Goal: Understand site structure: Understand site structure

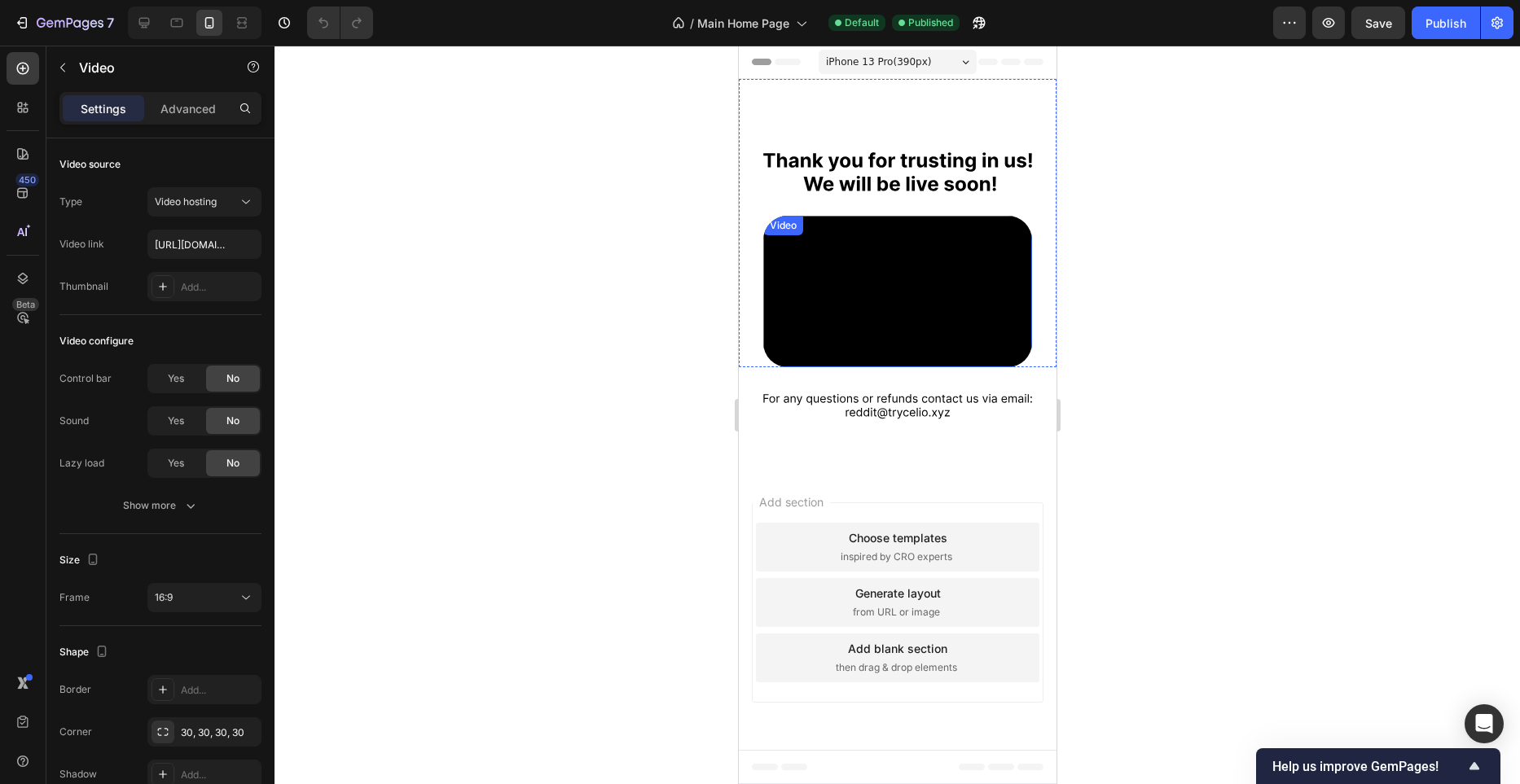
click at [922, 257] on video at bounding box center [896, 291] width 269 height 152
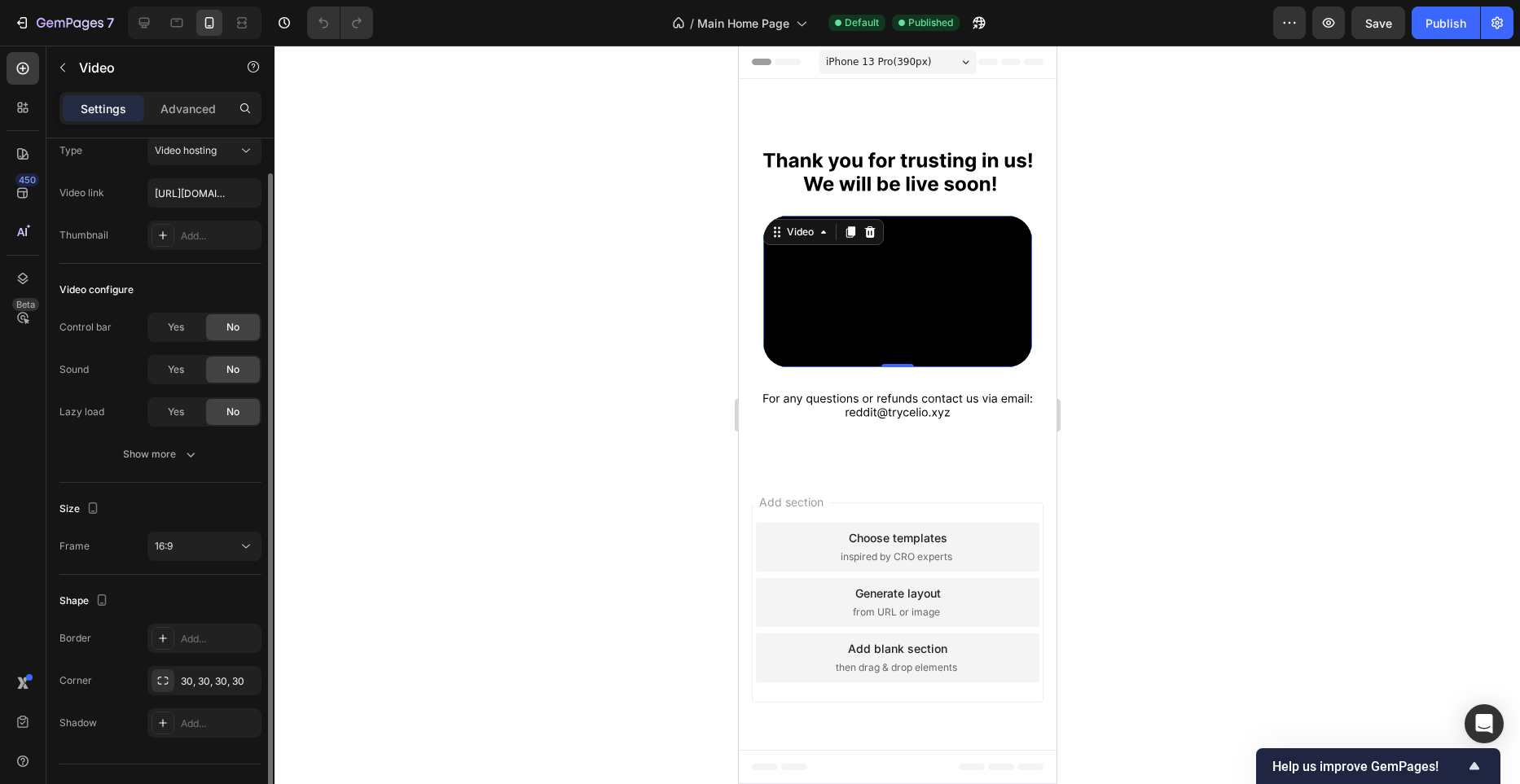
scroll to position [62, 0]
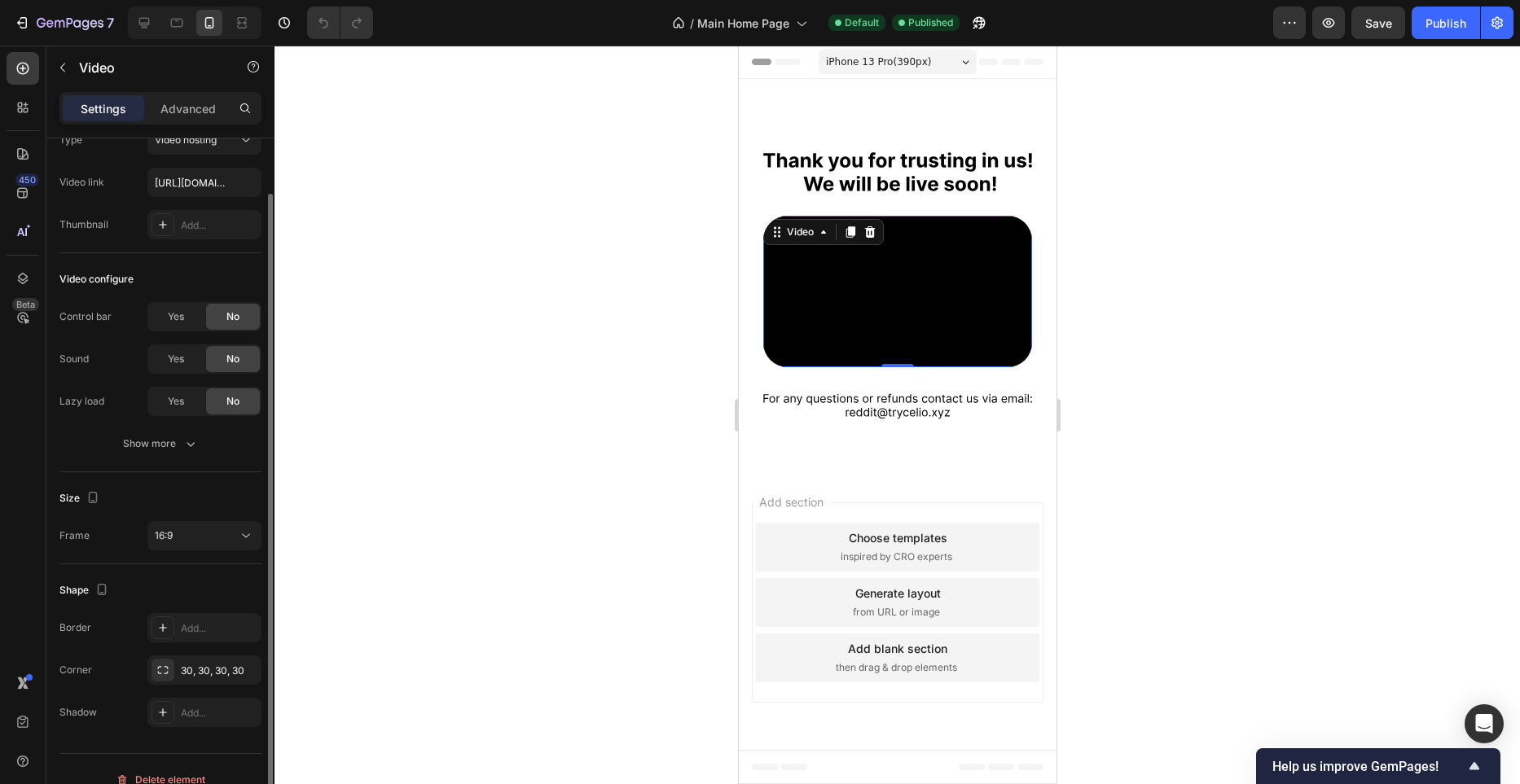
click at [870, 231] on icon at bounding box center [869, 232] width 13 height 13
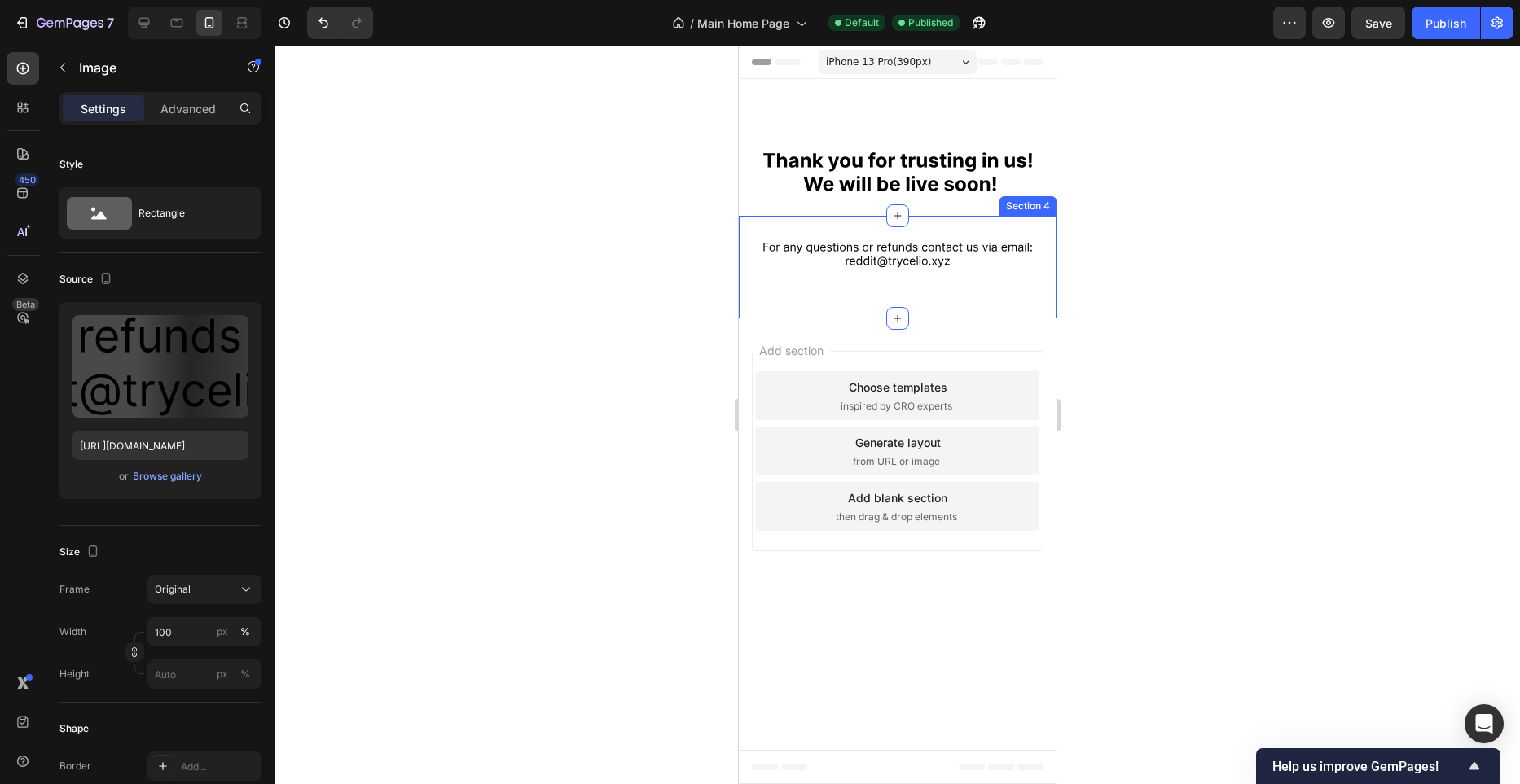
click at [943, 262] on img at bounding box center [896, 254] width 269 height 26
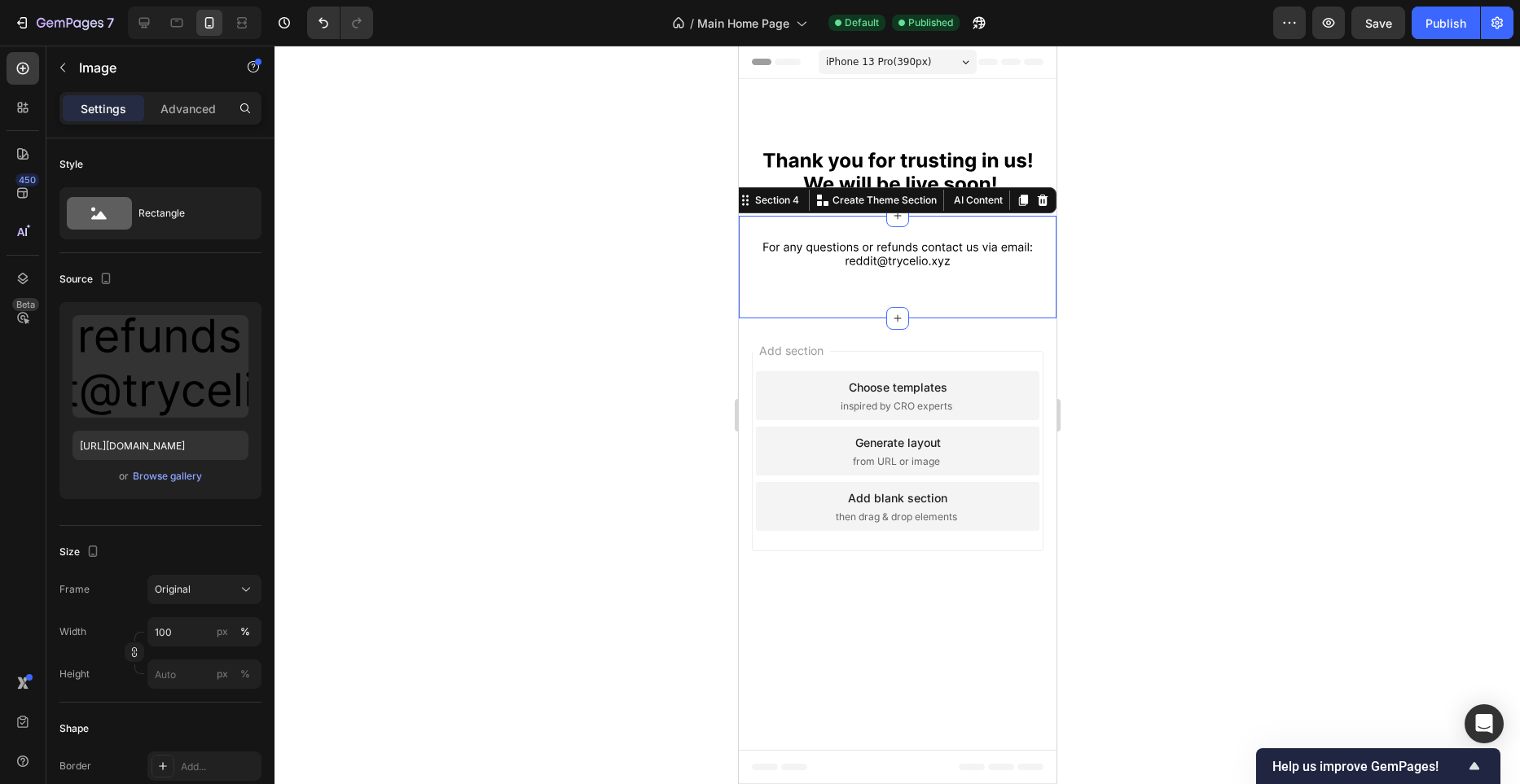
click at [1015, 234] on div "Image Section 4 You can create reusable sections Create Theme Section AI Conten…" at bounding box center [897, 267] width 318 height 103
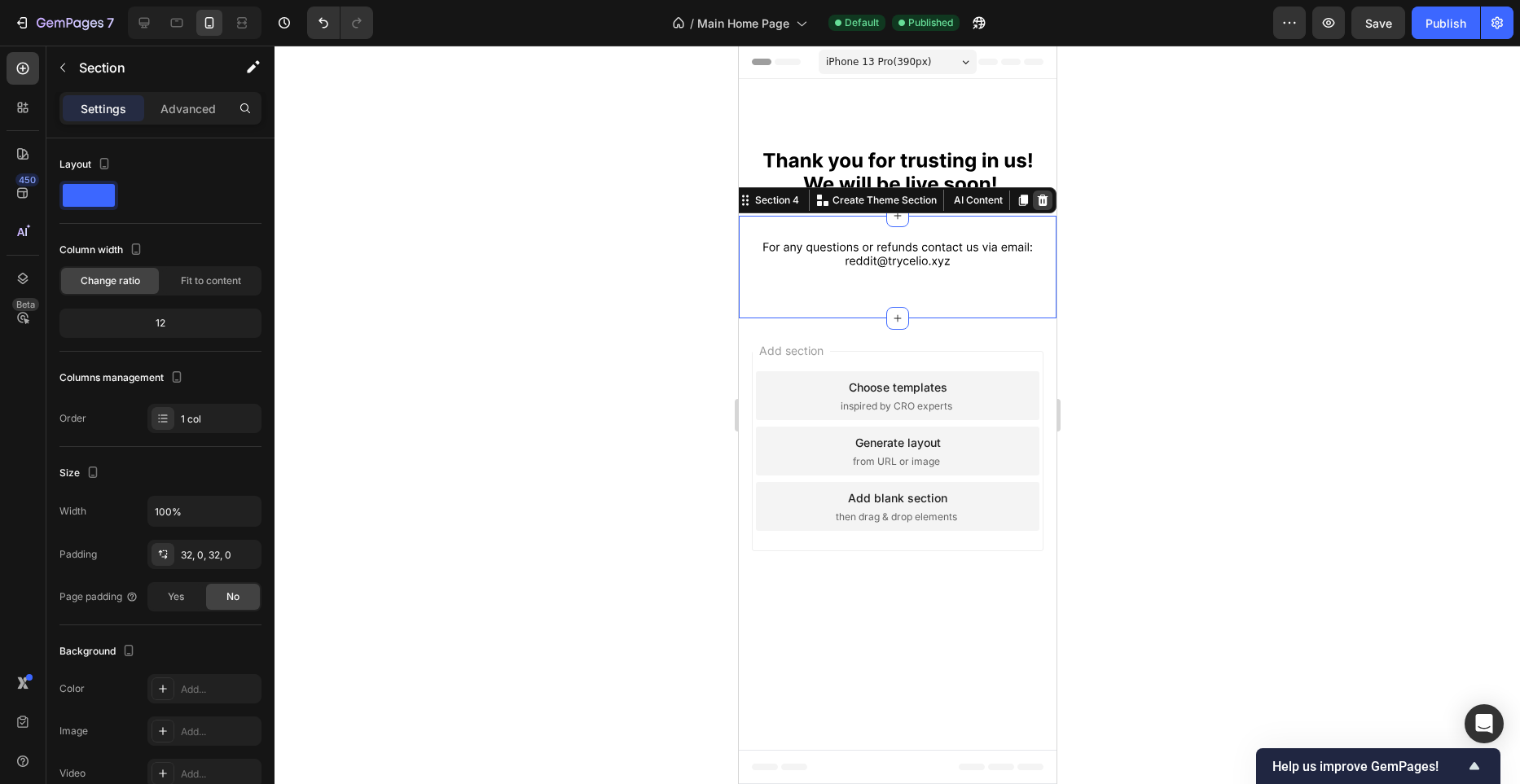
click at [1041, 205] on icon at bounding box center [1042, 200] width 11 height 12
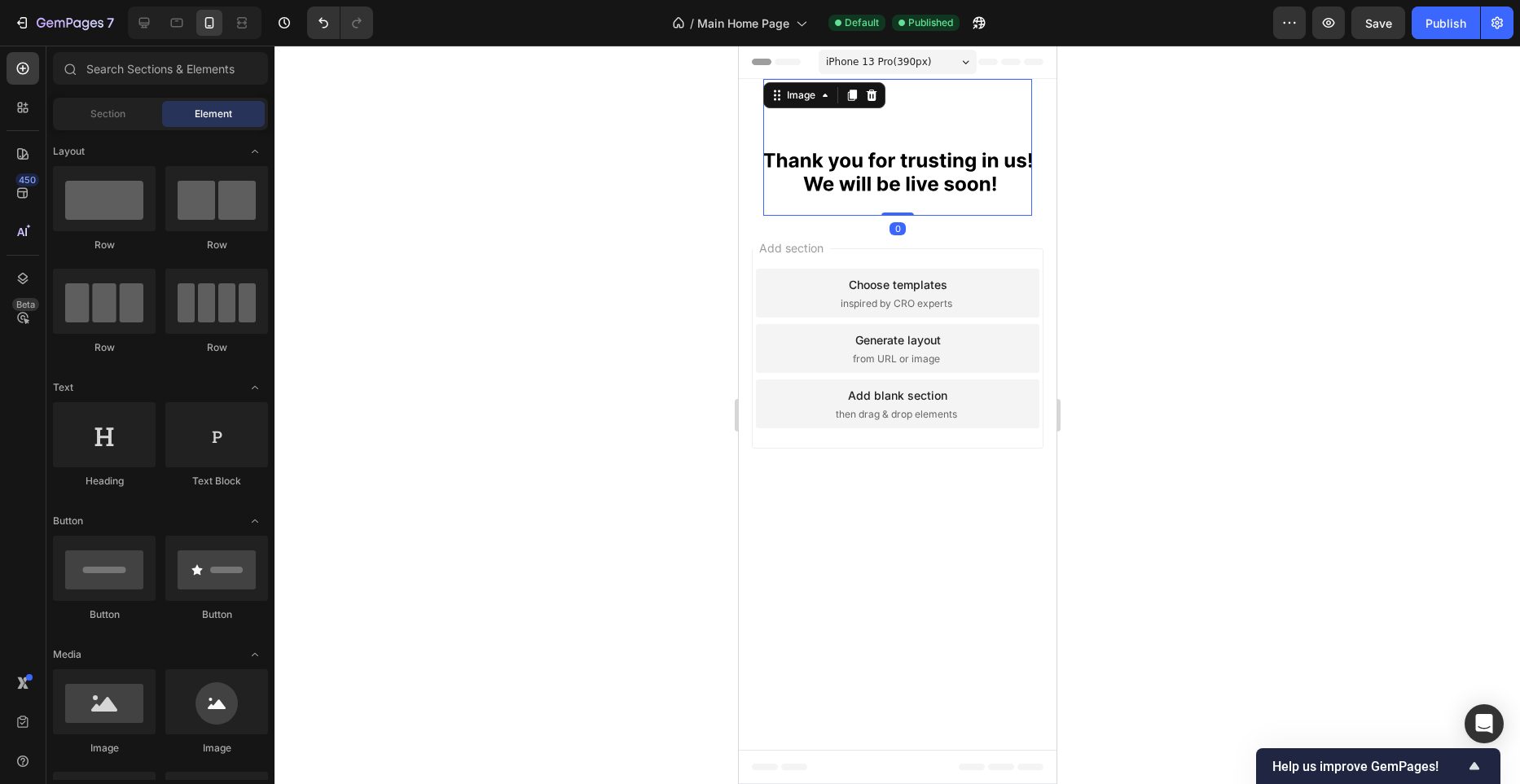
click at [972, 184] on img at bounding box center [896, 171] width 269 height 39
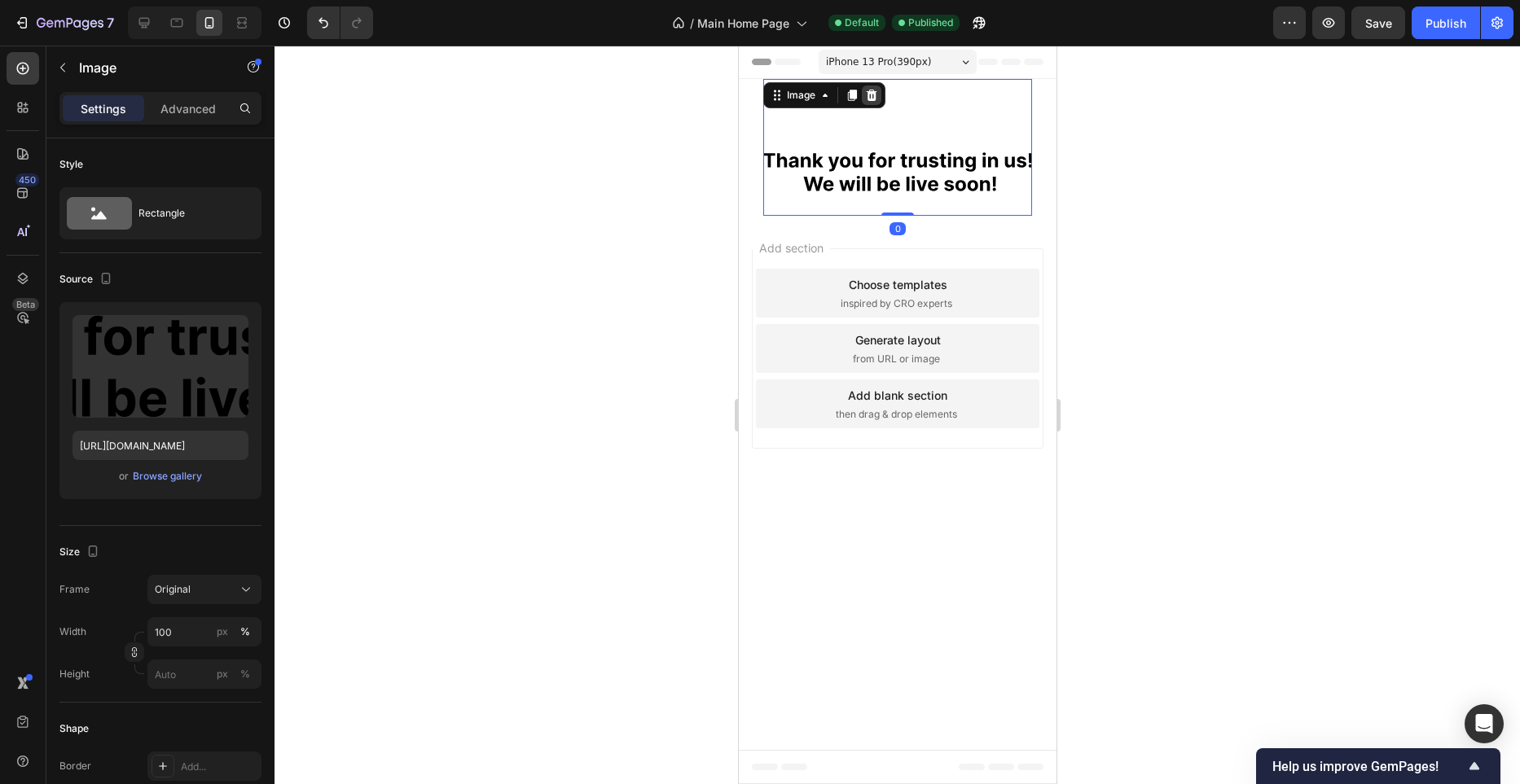
click at [865, 98] on icon at bounding box center [871, 95] width 13 height 13
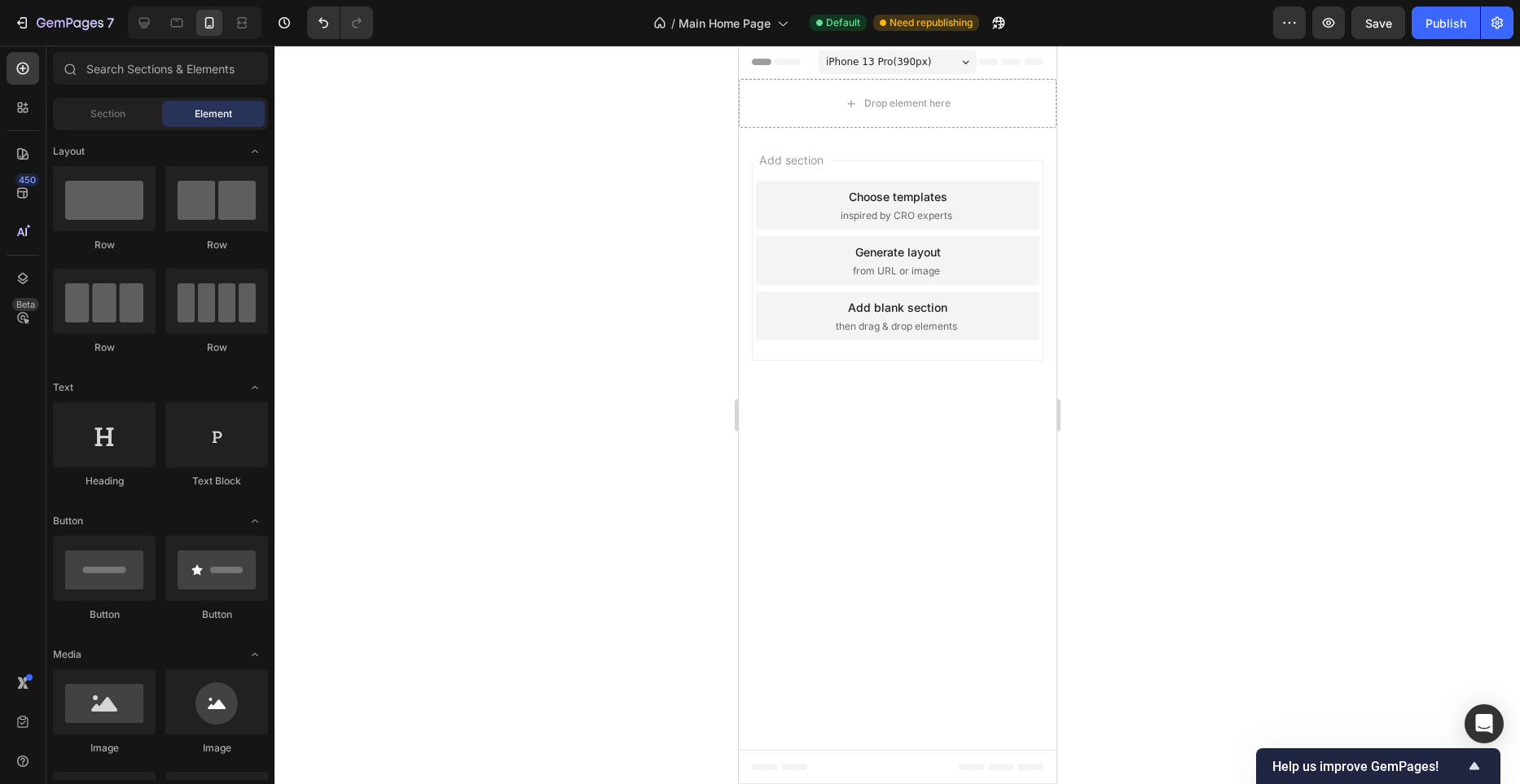
click at [1263, 283] on div at bounding box center [897, 414] width 1245 height 738
drag, startPoint x: 1189, startPoint y: 205, endPoint x: 1182, endPoint y: 212, distance: 9.9
click at [1189, 206] on div at bounding box center [897, 414] width 1245 height 738
click at [1171, 184] on div at bounding box center [897, 414] width 1245 height 738
